Goal: Transaction & Acquisition: Purchase product/service

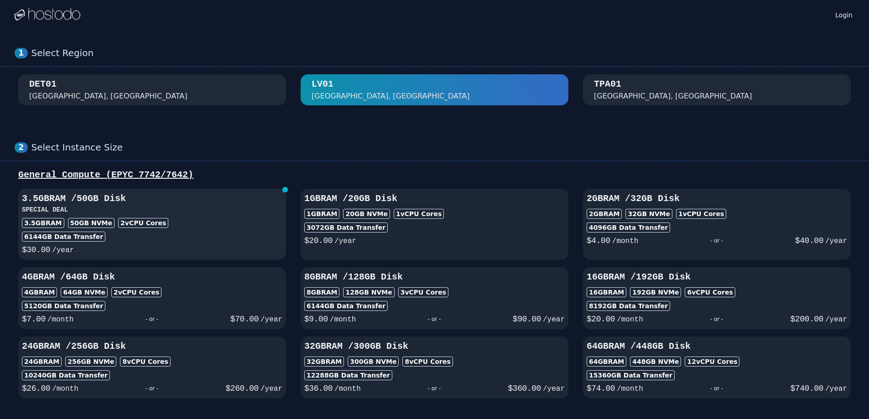
click at [197, 228] on div "3.5GB RAM 50 GB NVMe 2 vCPU Cores" at bounding box center [152, 223] width 260 height 10
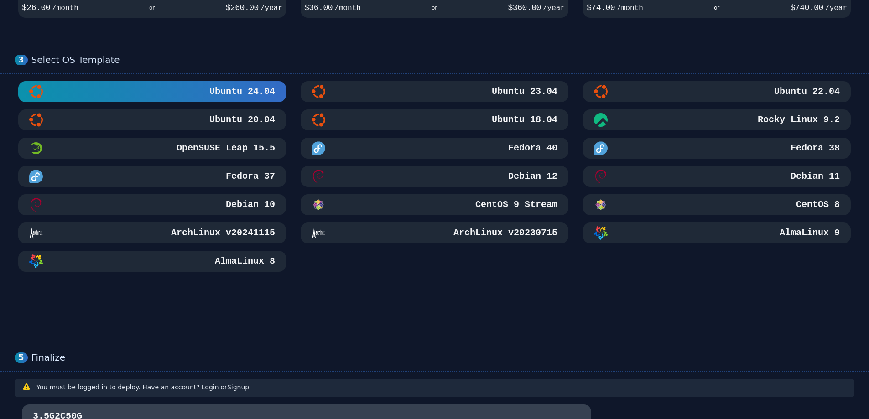
scroll to position [365, 0]
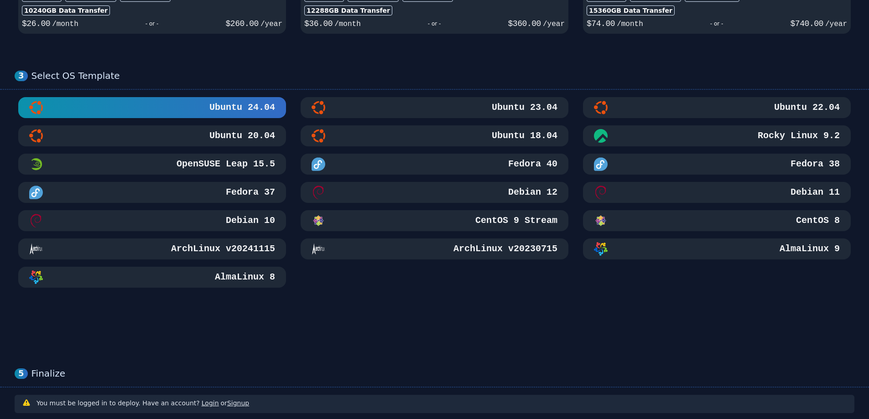
click at [365, 128] on button "Ubuntu 18.04" at bounding box center [435, 135] width 268 height 21
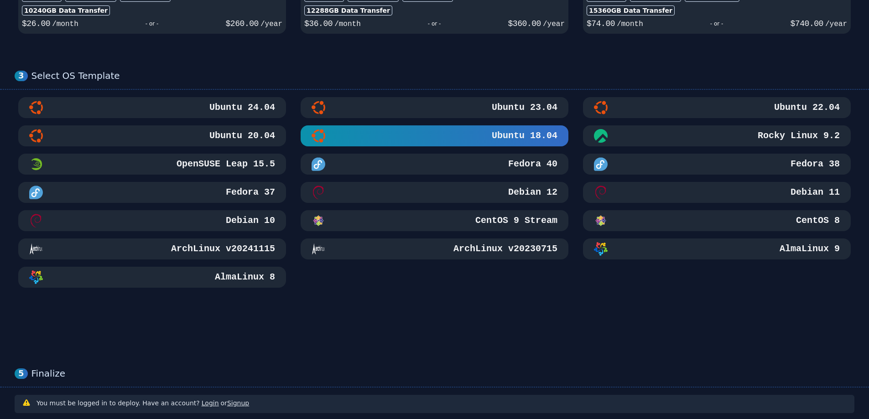
click at [395, 108] on div "Ubuntu 23.04" at bounding box center [435, 108] width 246 height 14
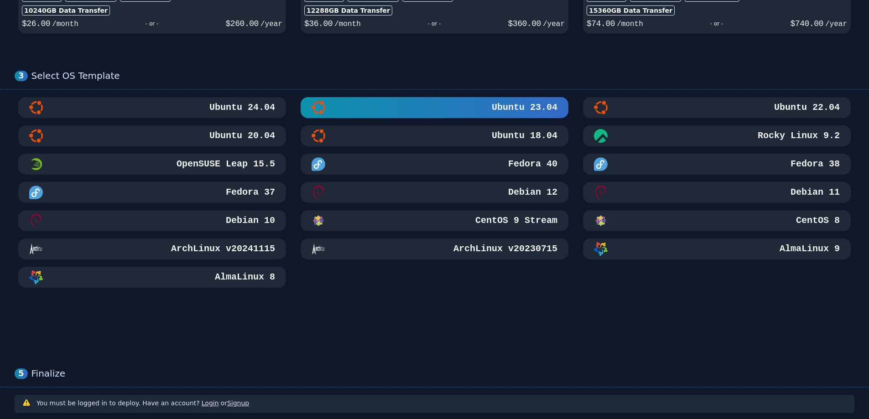
click at [254, 135] on h3 "Ubuntu 20.04" at bounding box center [242, 136] width 68 height 13
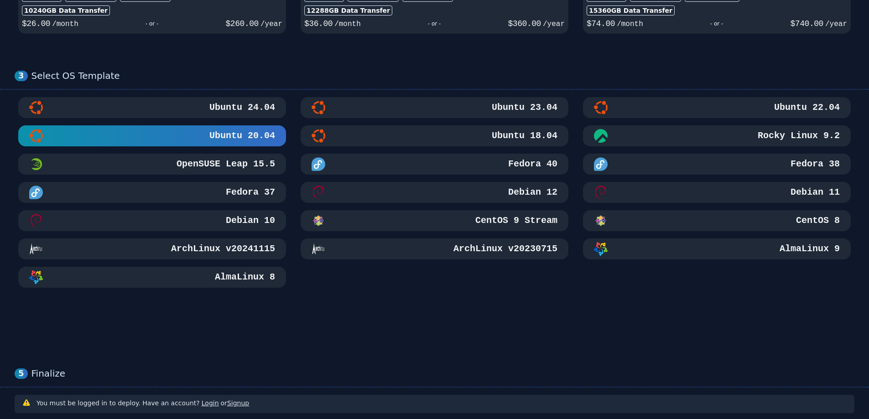
click at [725, 109] on div "Ubuntu 22.04" at bounding box center [717, 108] width 246 height 14
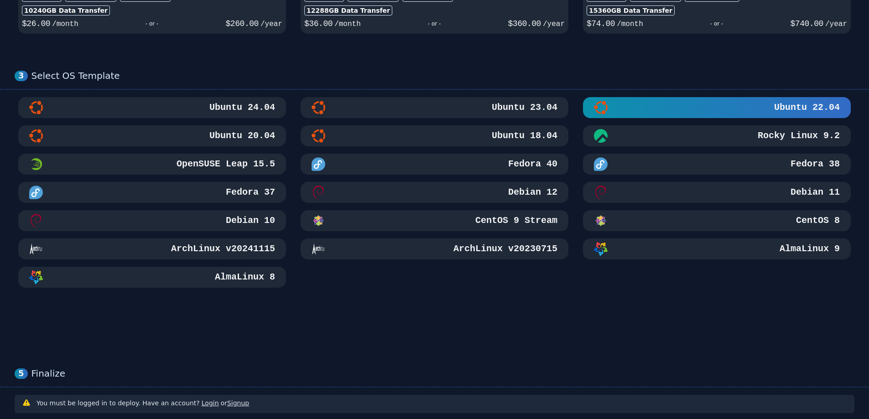
click at [450, 189] on div "Debian 12" at bounding box center [435, 193] width 246 height 14
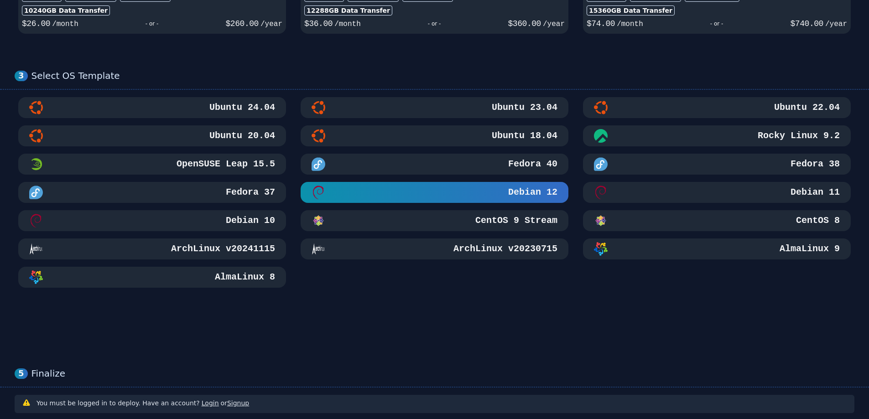
click at [591, 194] on div "Debian 11" at bounding box center [717, 193] width 268 height 14
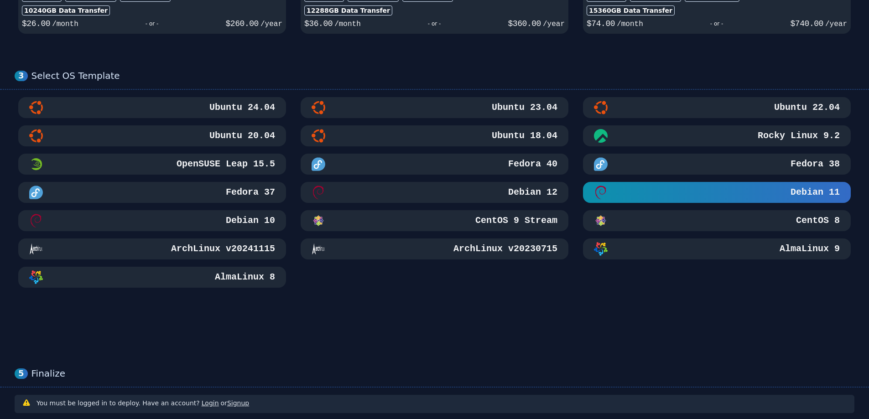
click at [504, 191] on div "Debian 12" at bounding box center [435, 193] width 246 height 14
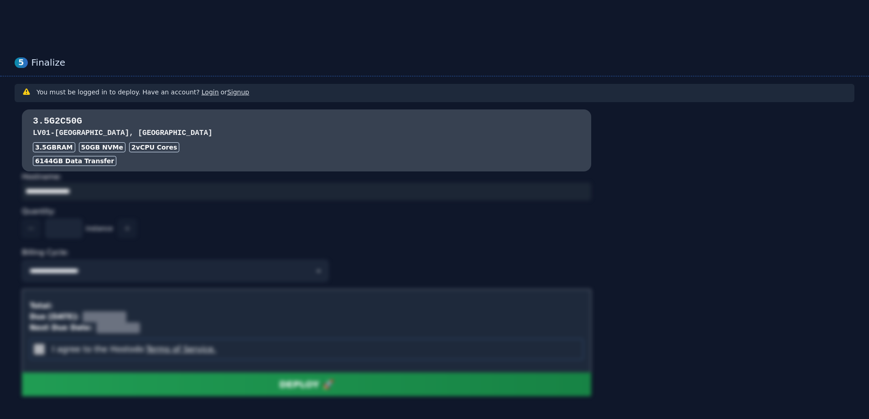
scroll to position [684, 0]
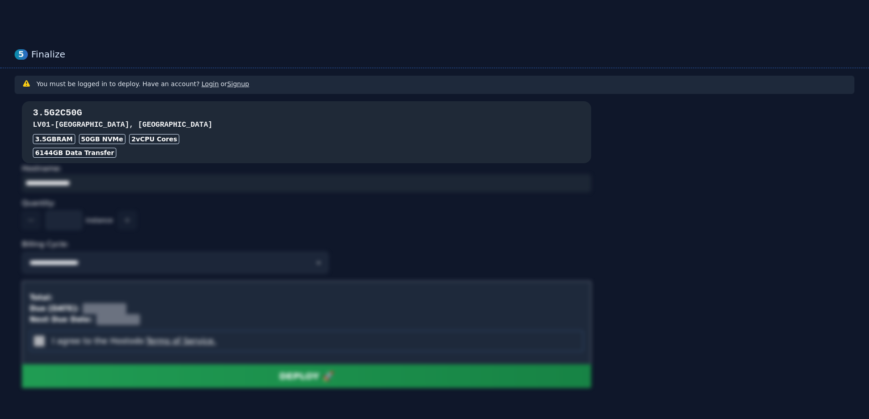
click at [250, 122] on h3 "LV01 - [GEOGRAPHIC_DATA], [GEOGRAPHIC_DATA]" at bounding box center [306, 125] width 547 height 11
click at [235, 123] on h3 "LV01 - [GEOGRAPHIC_DATA], [GEOGRAPHIC_DATA]" at bounding box center [306, 125] width 547 height 11
click at [215, 138] on div "3.5GB RAM 50 GB NVMe 2 vCPU Cores" at bounding box center [306, 139] width 547 height 10
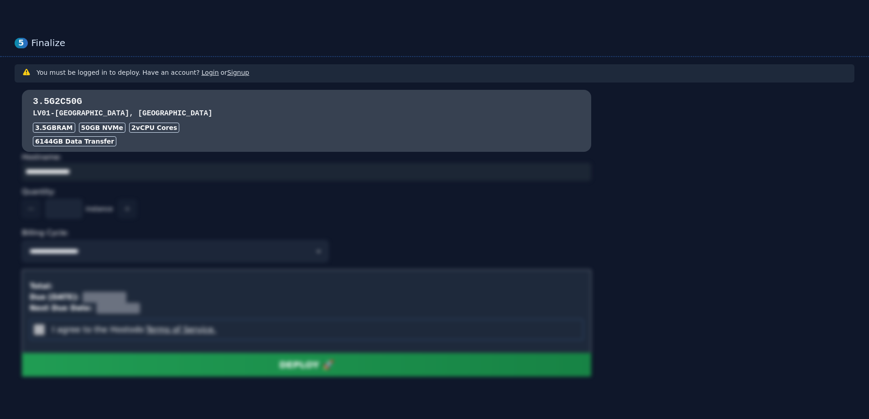
scroll to position [487, 0]
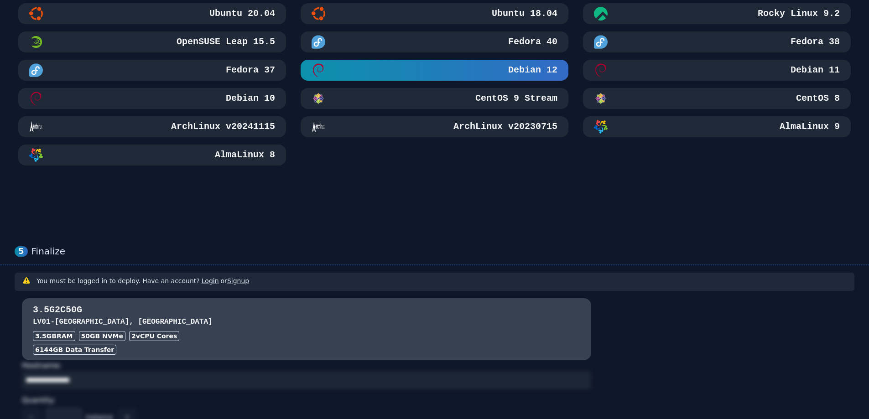
click at [151, 281] on h3 "You must be logged in to deploy. Have an account? Login or Signup" at bounding box center [142, 280] width 213 height 9
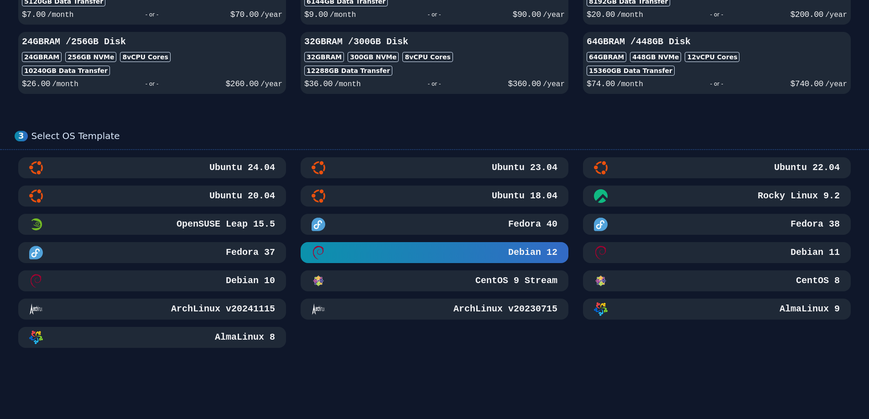
scroll to position [122, 0]
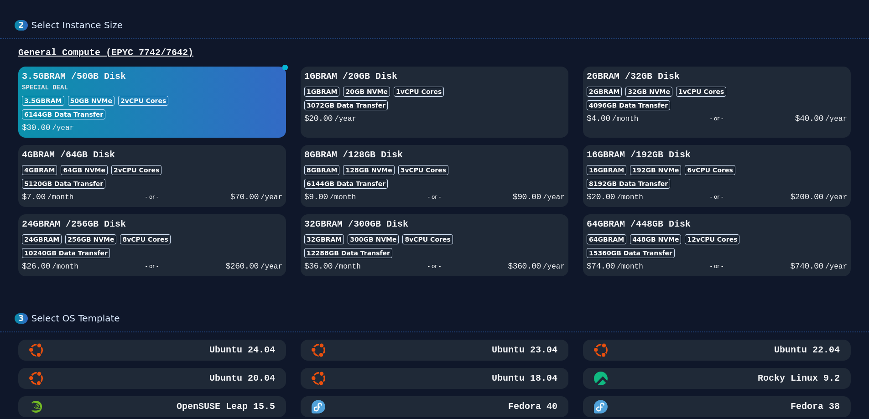
click at [455, 115] on div "$ 20.00 /year" at bounding box center [434, 117] width 260 height 15
